Goal: Find specific page/section: Find specific page/section

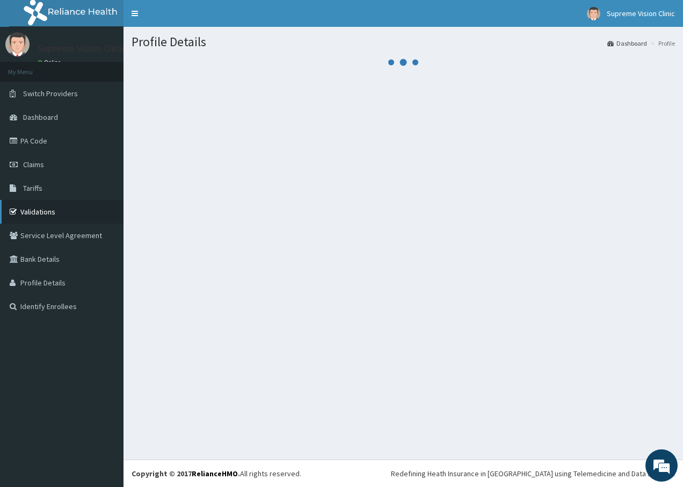
click at [46, 213] on link "Validations" at bounding box center [62, 212] width 124 height 24
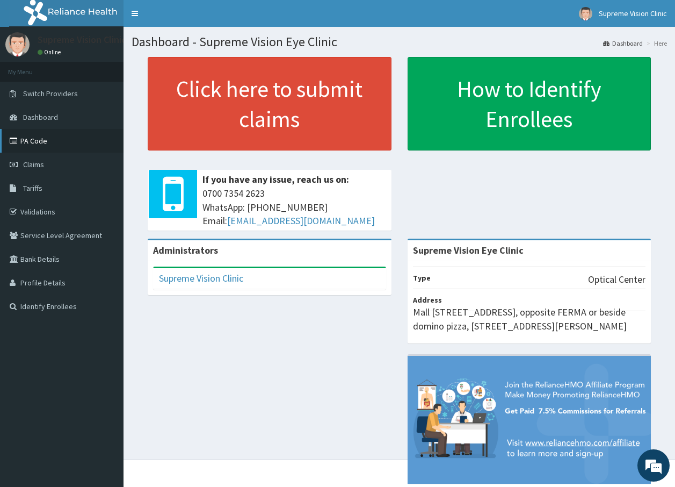
click at [25, 140] on link "PA Code" at bounding box center [62, 141] width 124 height 24
